Goal: Obtain resource: Obtain resource

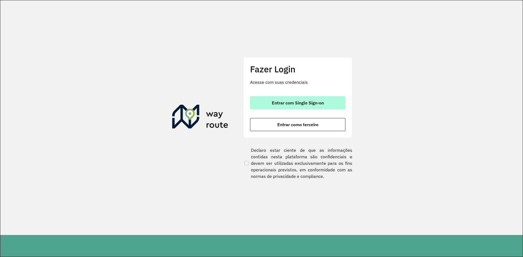
click at [274, 103] on span "Entrar com Single Sign-on" at bounding box center [298, 103] width 52 height 4
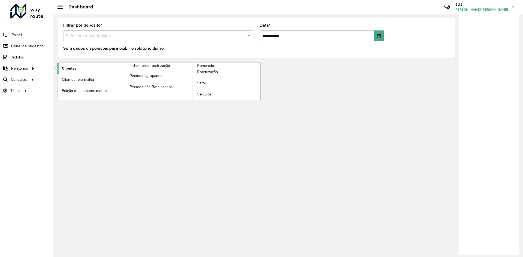
click at [79, 69] on link "Clientes" at bounding box center [90, 68] width 67 height 11
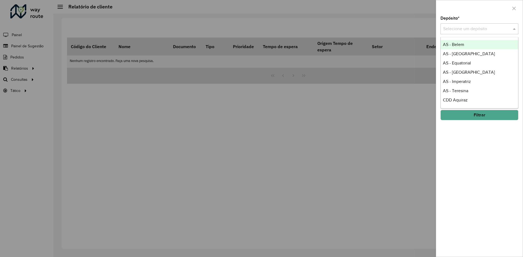
click at [495, 29] on input "text" at bounding box center [474, 29] width 62 height 7
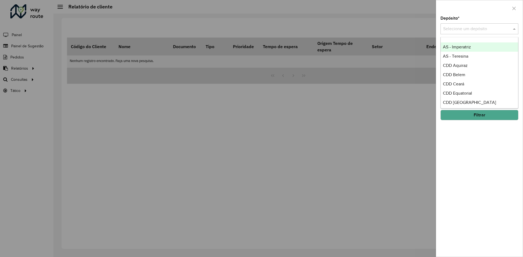
scroll to position [54, 0]
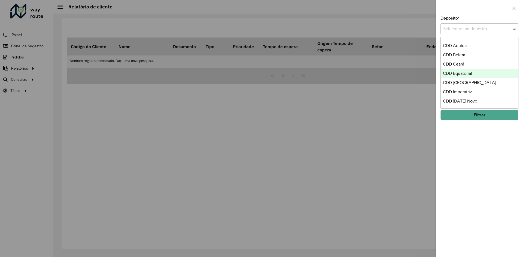
click at [463, 72] on span "CDD Equatorial" at bounding box center [457, 73] width 29 height 5
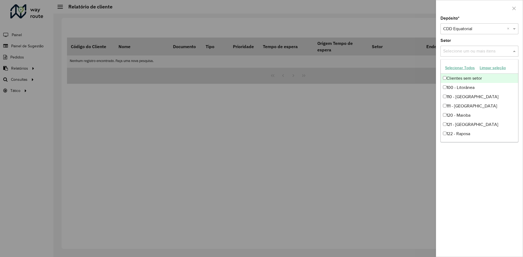
click at [462, 52] on input "text" at bounding box center [476, 51] width 70 height 7
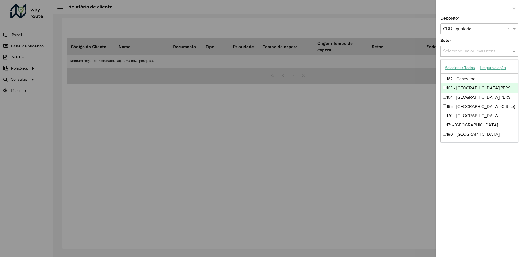
scroll to position [191, 0]
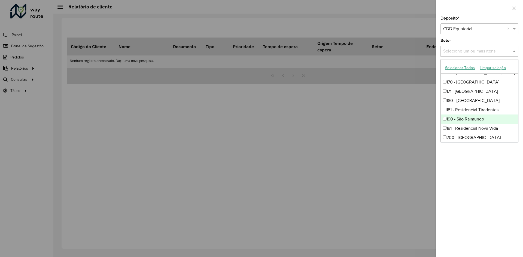
click at [487, 168] on div "Depósito * Selecione um depósito × CDD Equatorial × Setor Selecione um ou mais …" at bounding box center [479, 136] width 87 height 241
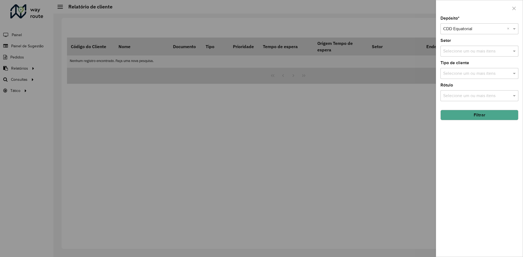
click at [462, 54] on input "text" at bounding box center [476, 51] width 70 height 7
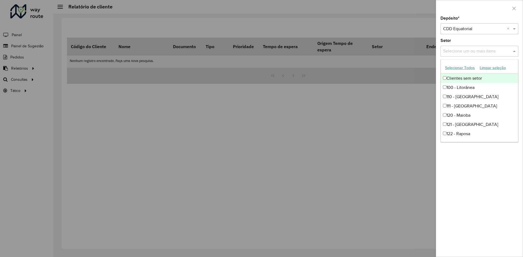
click at [461, 68] on button "Selecionar Todos" at bounding box center [459, 68] width 35 height 8
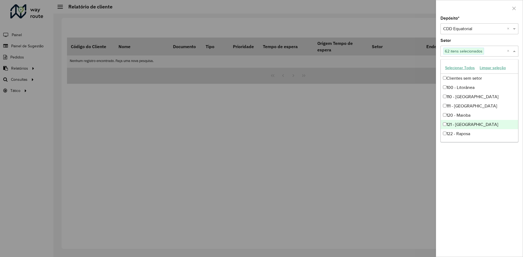
click at [498, 187] on div "Depósito * Selecione um depósito × CDD Equatorial × Setor Selecione um ou mais …" at bounding box center [479, 136] width 87 height 241
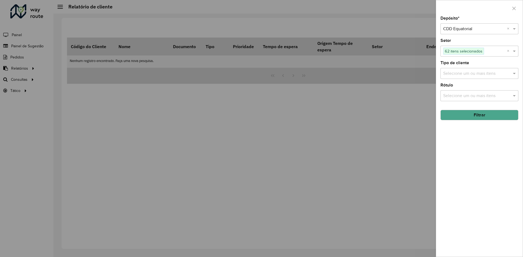
click at [466, 97] on input "text" at bounding box center [476, 96] width 70 height 7
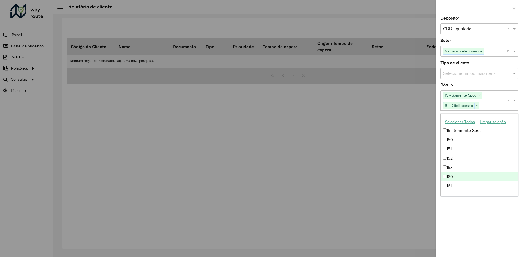
scroll to position [140, 0]
click at [484, 242] on div "Depósito * Selecione um depósito × CDD Equatorial × Setor Selecione um ou mais …" at bounding box center [479, 136] width 87 height 241
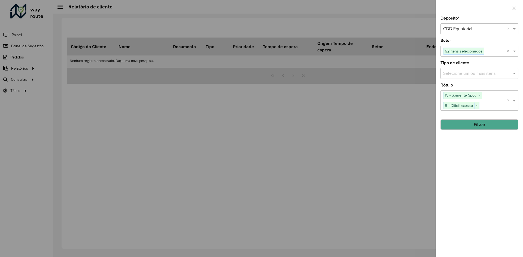
click at [470, 125] on button "Filtrar" at bounding box center [479, 124] width 78 height 10
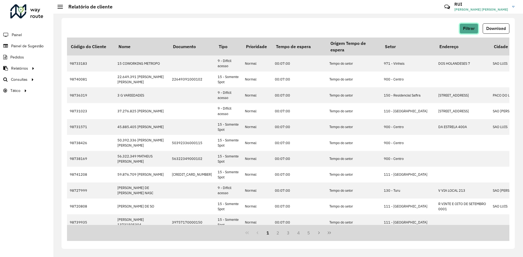
click at [470, 30] on span "Filtrar" at bounding box center [469, 28] width 12 height 5
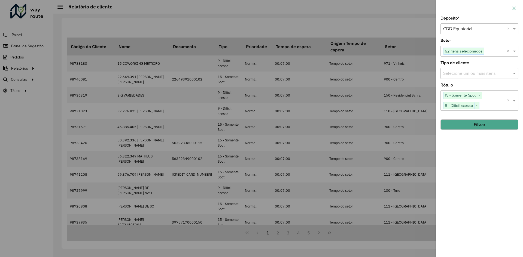
click at [513, 9] on icon "button" at bounding box center [514, 9] width 4 height 4
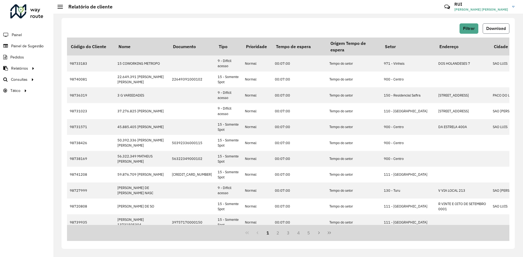
click at [495, 27] on span "Download" at bounding box center [496, 28] width 20 height 5
